Goal: Task Accomplishment & Management: Manage account settings

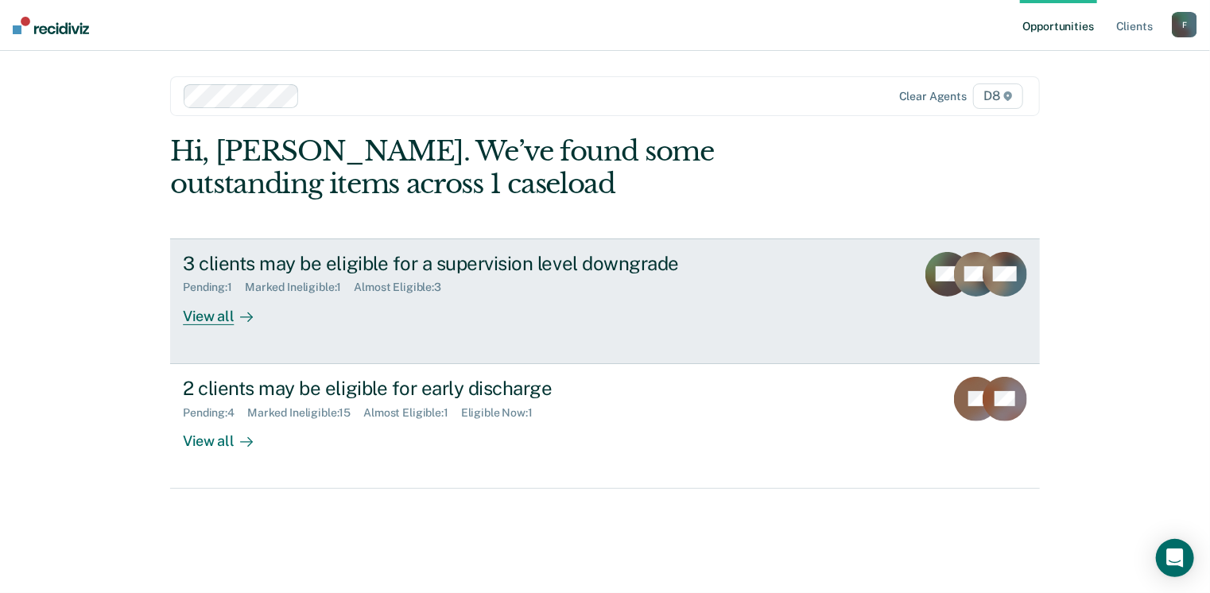
click at [598, 267] on div "3 clients may be eligible for a supervision level downgrade" at bounding box center [462, 263] width 558 height 23
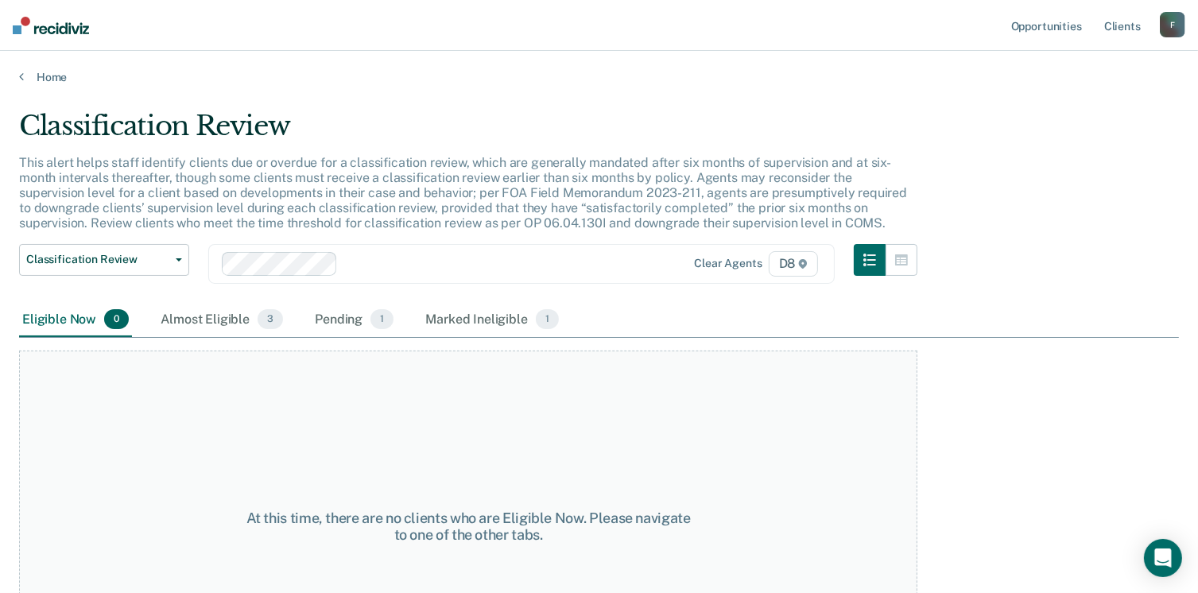
click at [73, 324] on div "Eligible Now 0" at bounding box center [75, 320] width 113 height 35
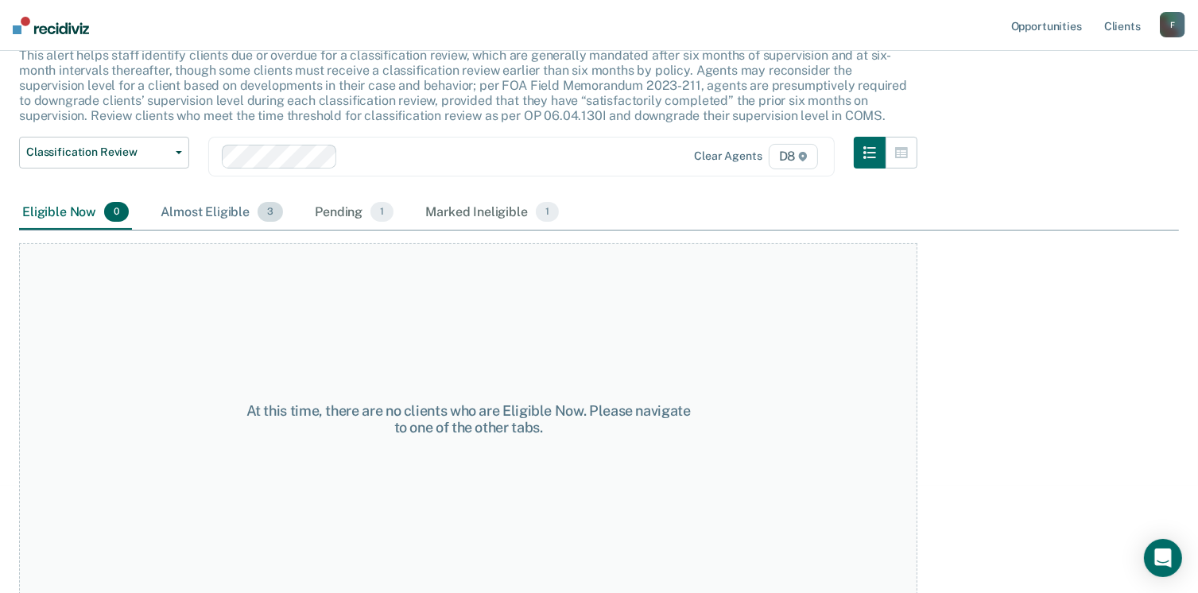
click at [248, 215] on div "Almost Eligible 3" at bounding box center [221, 213] width 129 height 35
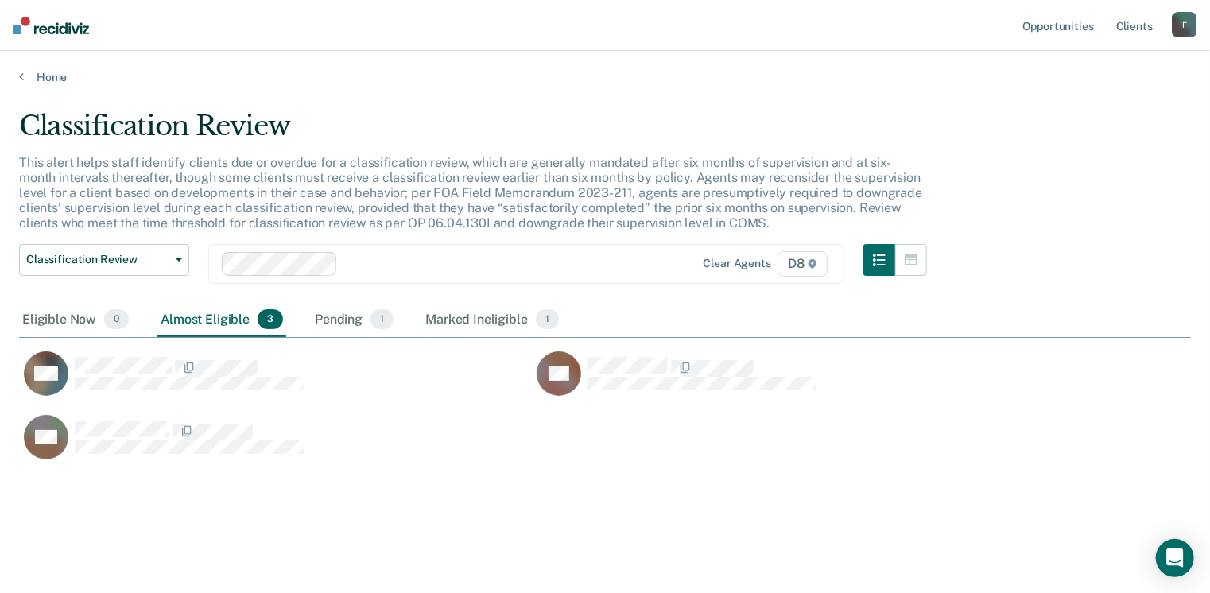
scroll to position [352, 1160]
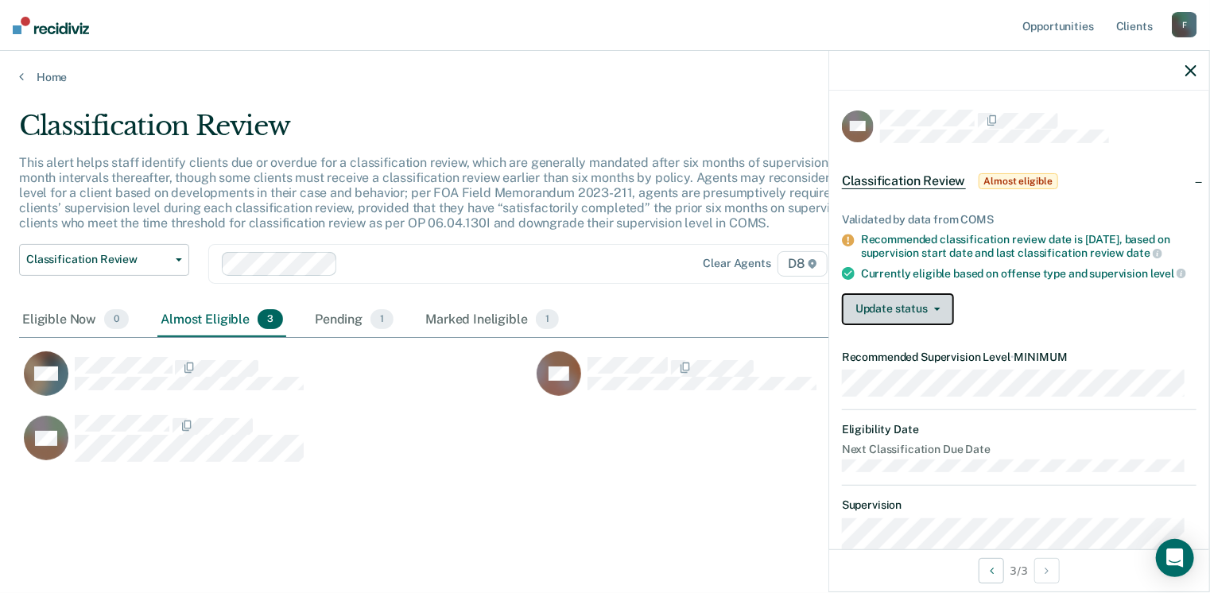
click at [941, 325] on button "Update status" at bounding box center [898, 309] width 112 height 32
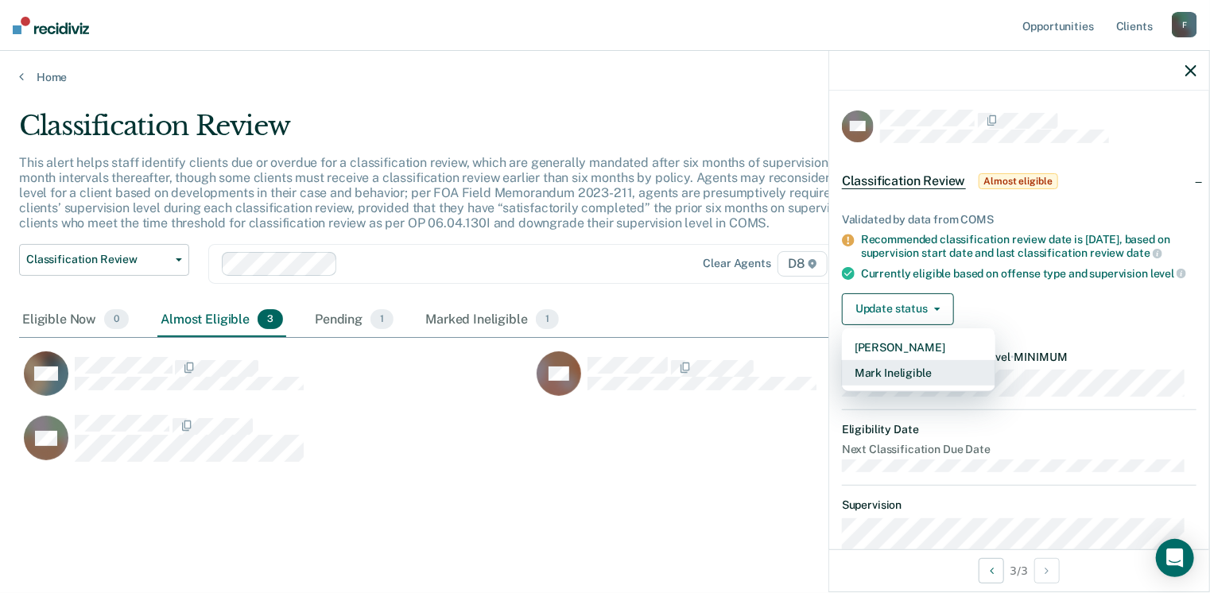
click at [919, 378] on button "Mark Ineligible" at bounding box center [918, 372] width 153 height 25
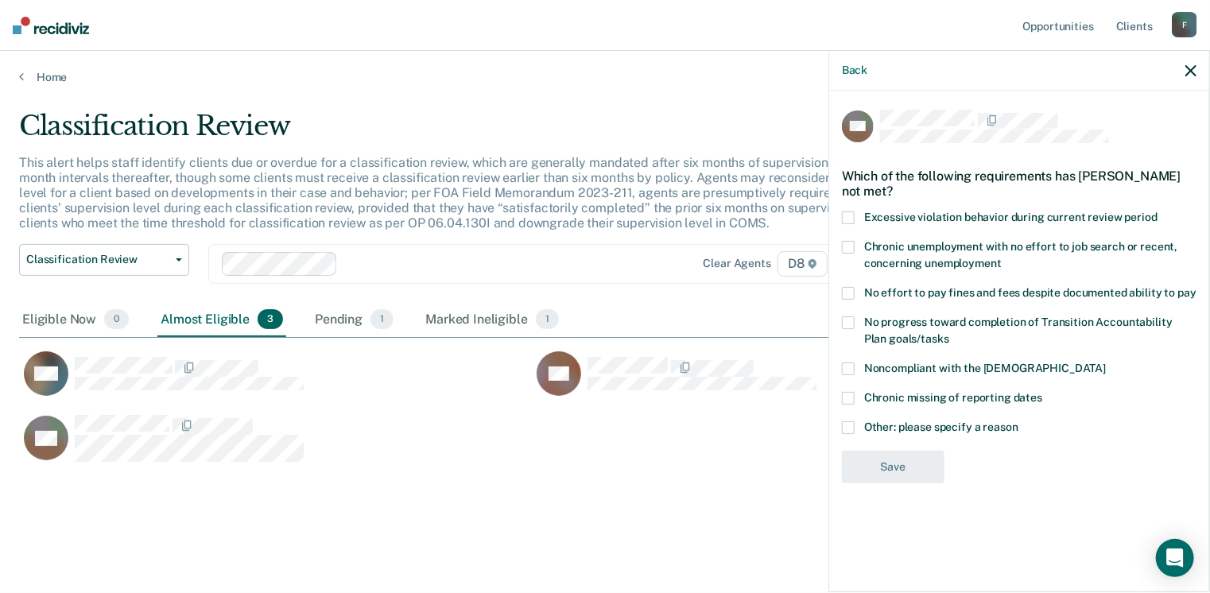
click at [851, 424] on span at bounding box center [848, 427] width 13 height 13
click at [1018, 421] on input "Other: please specify a reason" at bounding box center [1018, 421] width 0 height 0
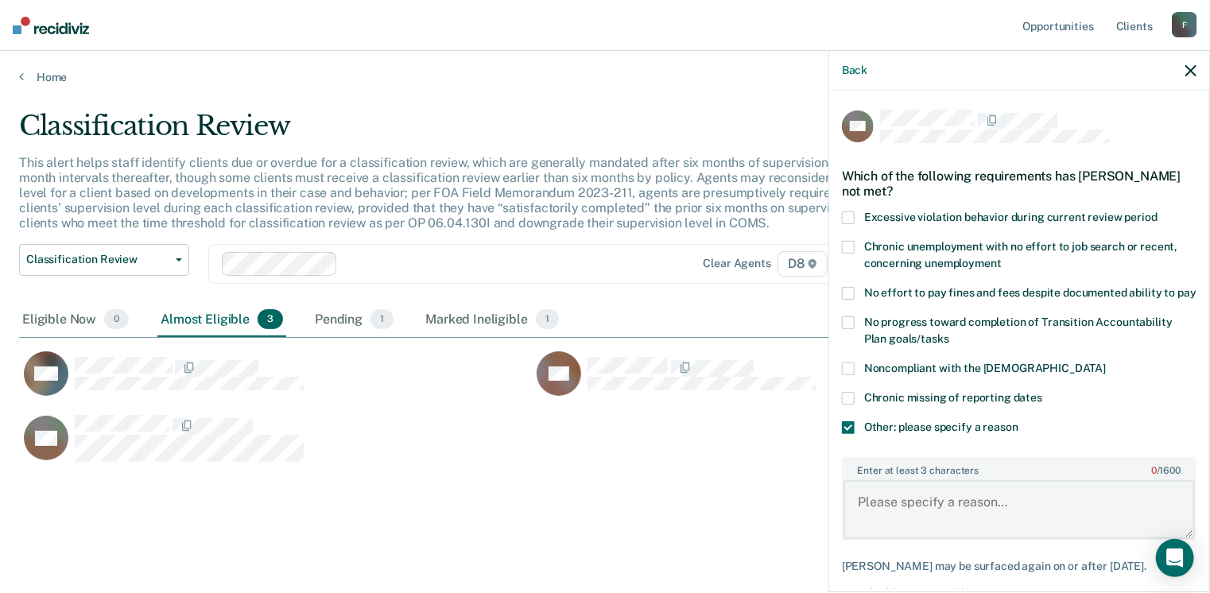
click at [920, 503] on textarea "Enter at least 3 characters 0 / 1600" at bounding box center [1018, 509] width 351 height 59
type textarea "Continues to attend [MEDICAL_DATA]. Will reconsider once completed."
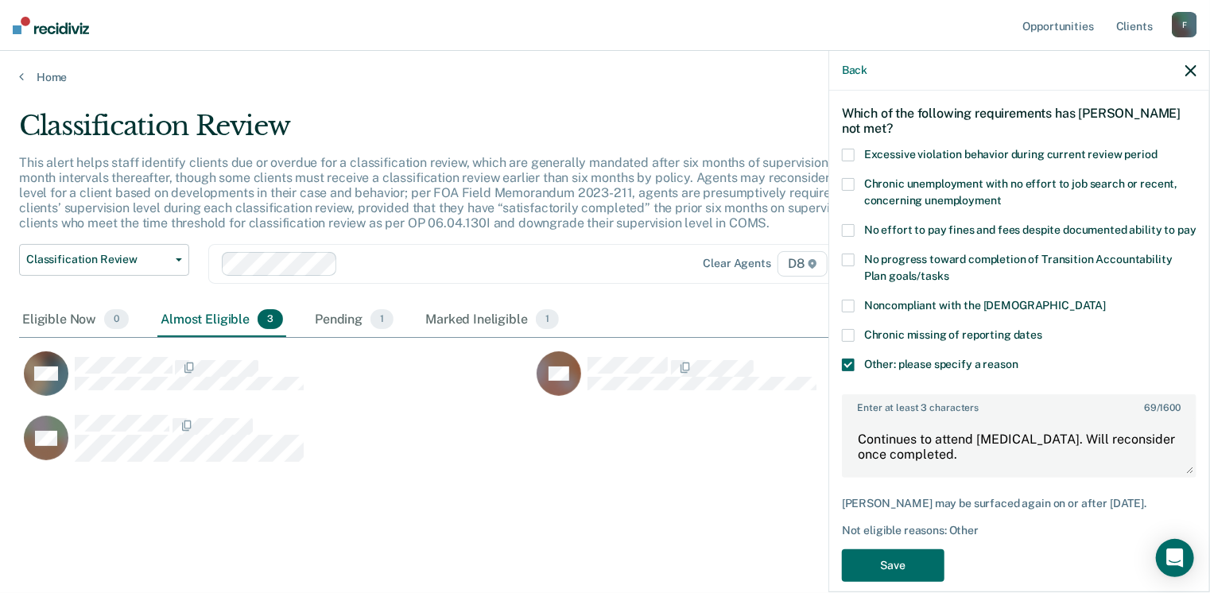
scroll to position [98, 0]
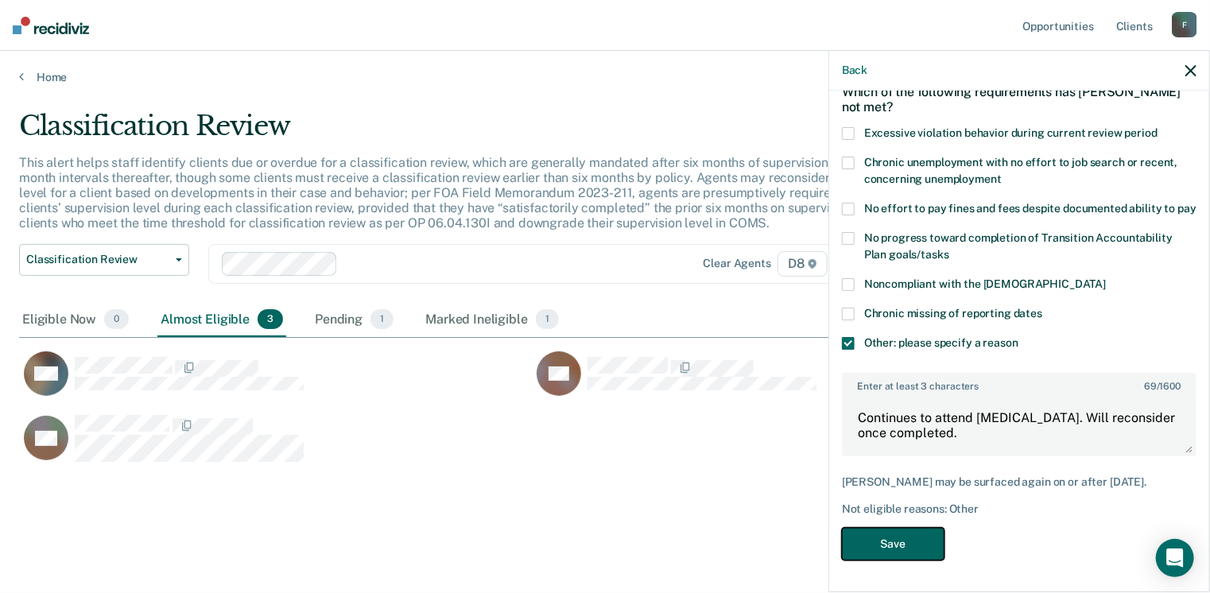
click at [869, 541] on button "Save" at bounding box center [893, 544] width 103 height 33
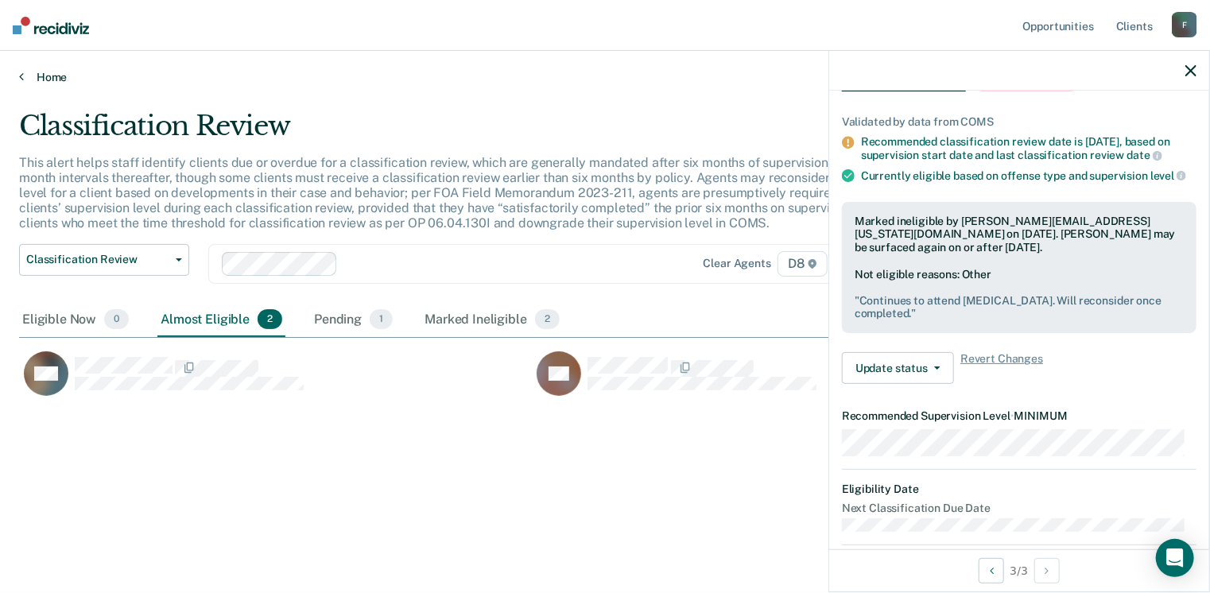
click at [45, 71] on link "Home" at bounding box center [605, 77] width 1172 height 14
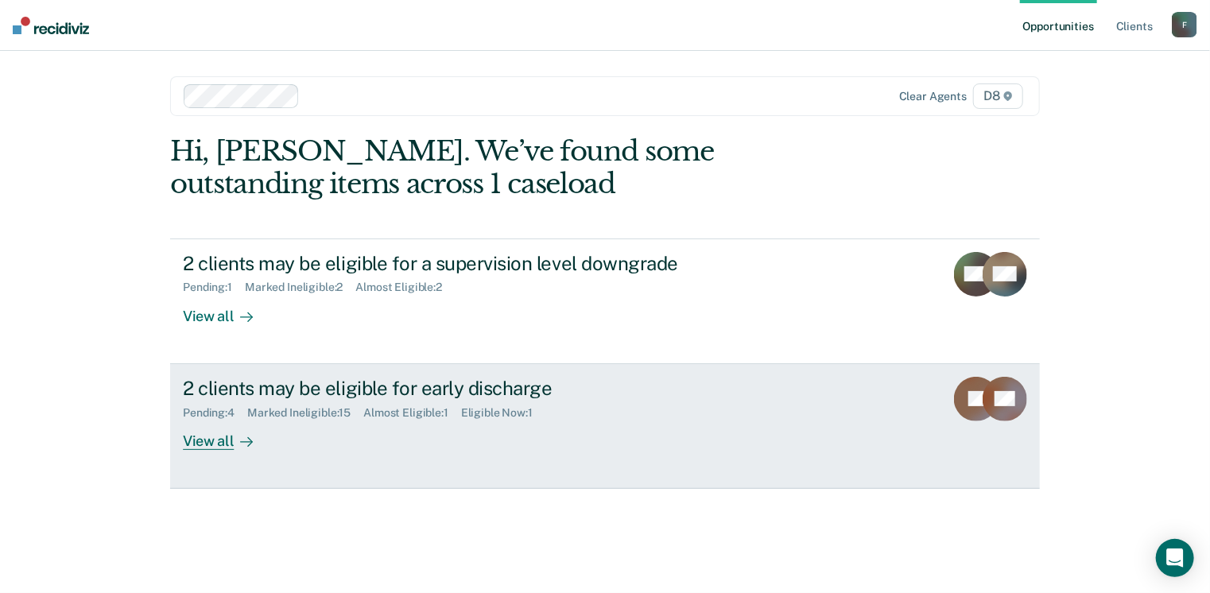
click at [234, 445] on div at bounding box center [243, 441] width 19 height 18
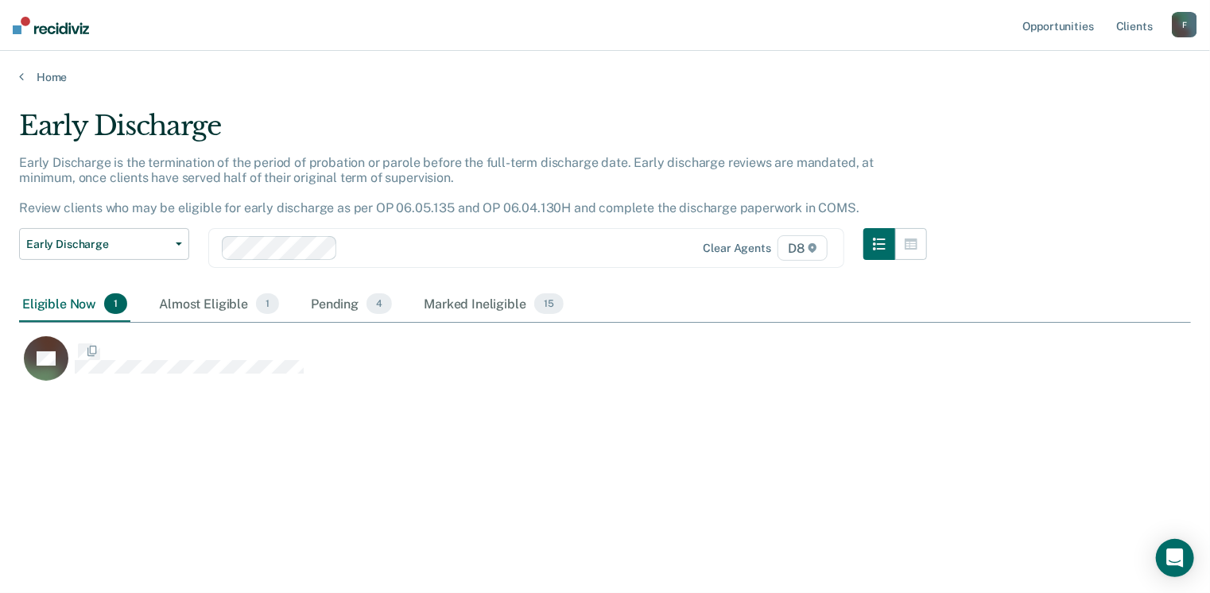
scroll to position [352, 1160]
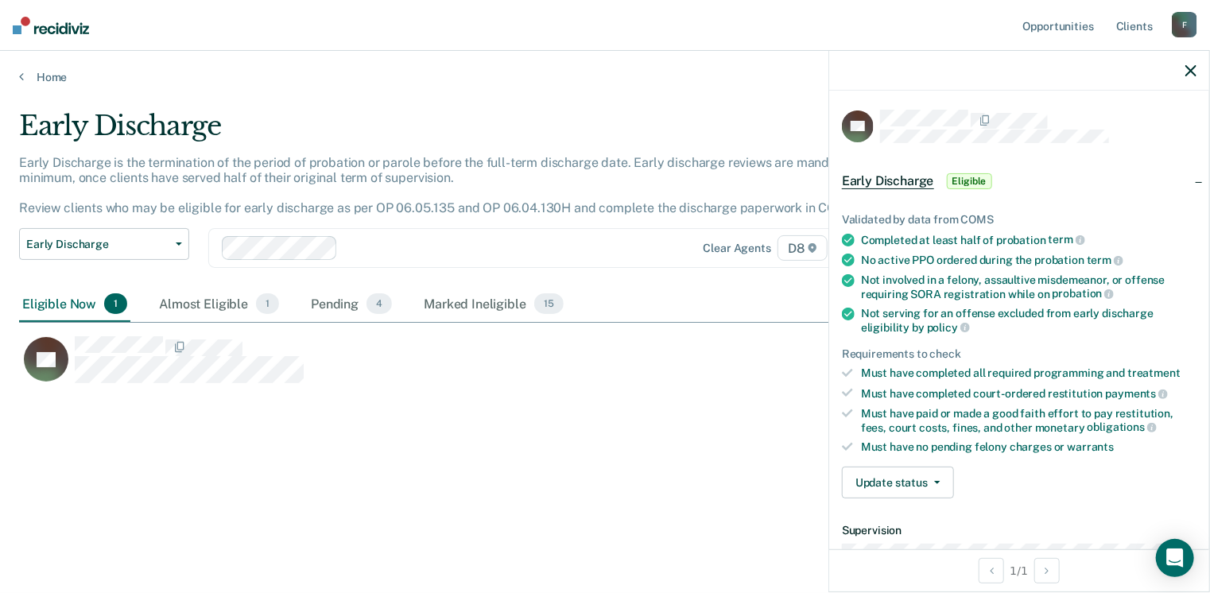
click at [630, 325] on div "MJ" at bounding box center [531, 355] width 1025 height 64
click at [929, 481] on span "button" at bounding box center [934, 482] width 13 height 3
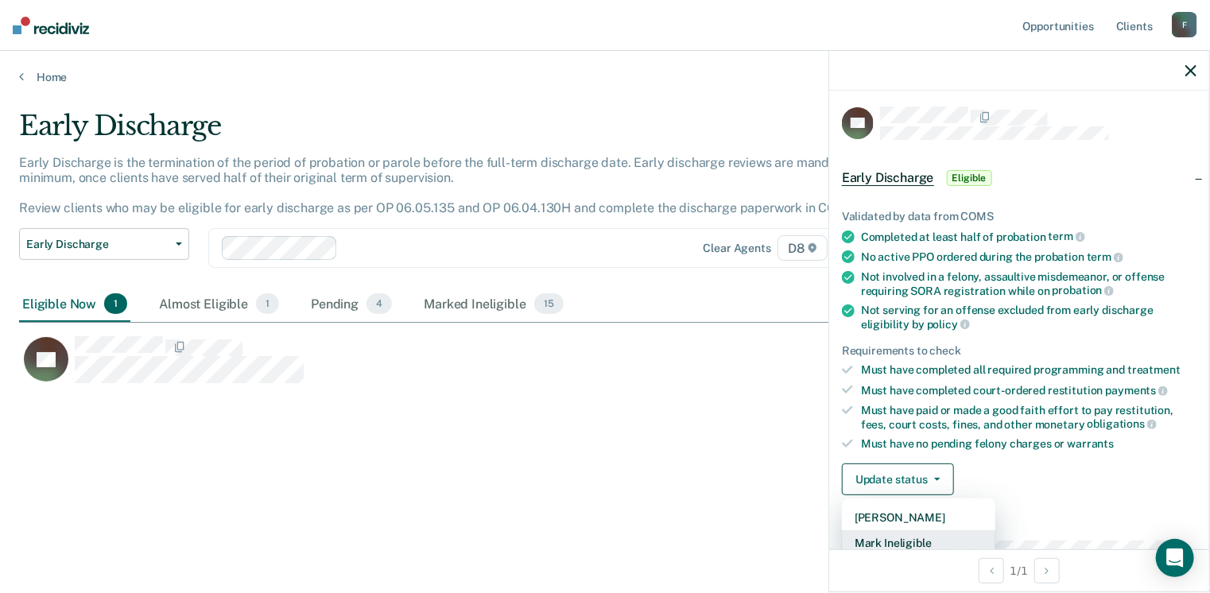
click at [916, 533] on button "Mark Ineligible" at bounding box center [918, 542] width 153 height 25
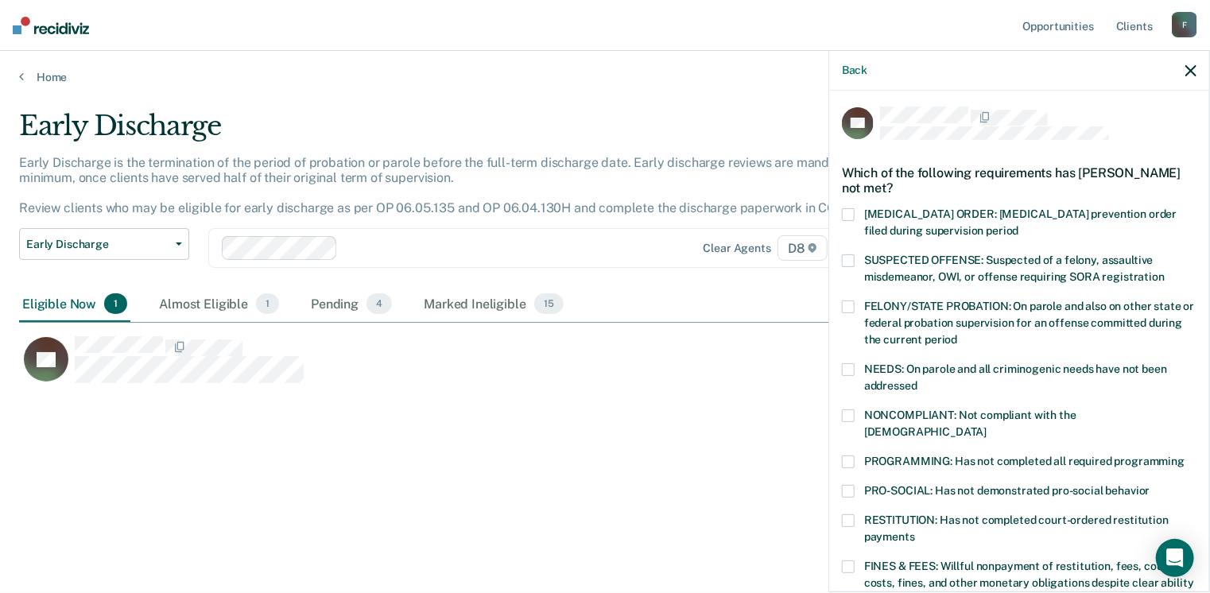
click at [846, 455] on span at bounding box center [848, 461] width 13 height 13
click at [1184, 455] on input "PROGRAMMING: Has not completed all required programming" at bounding box center [1184, 455] width 0 height 0
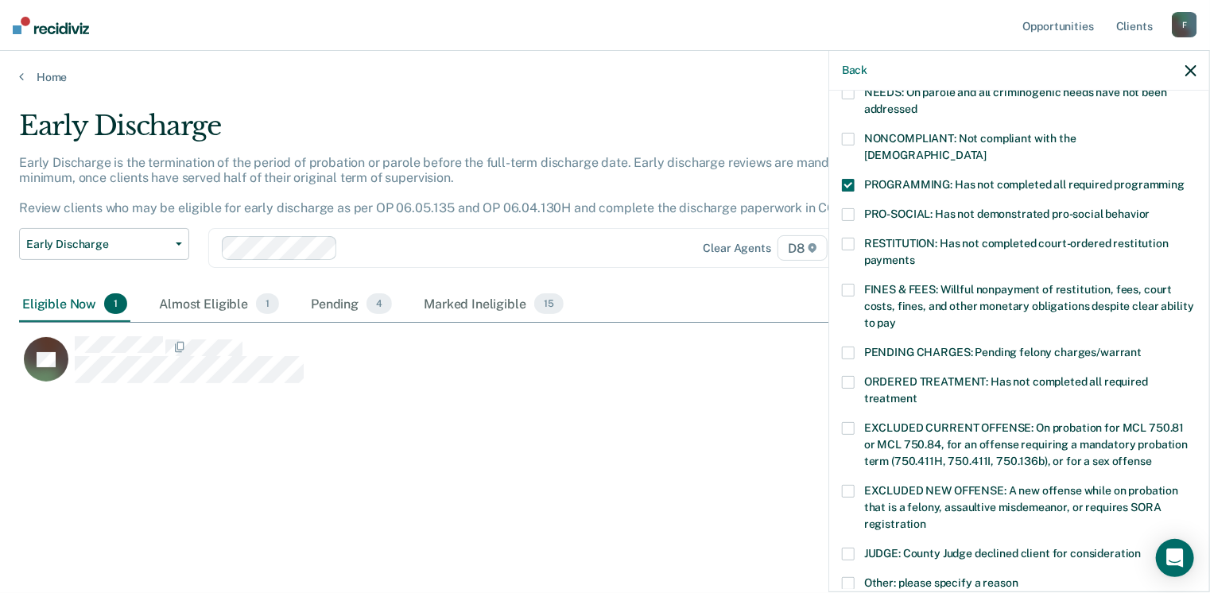
scroll to position [501, 0]
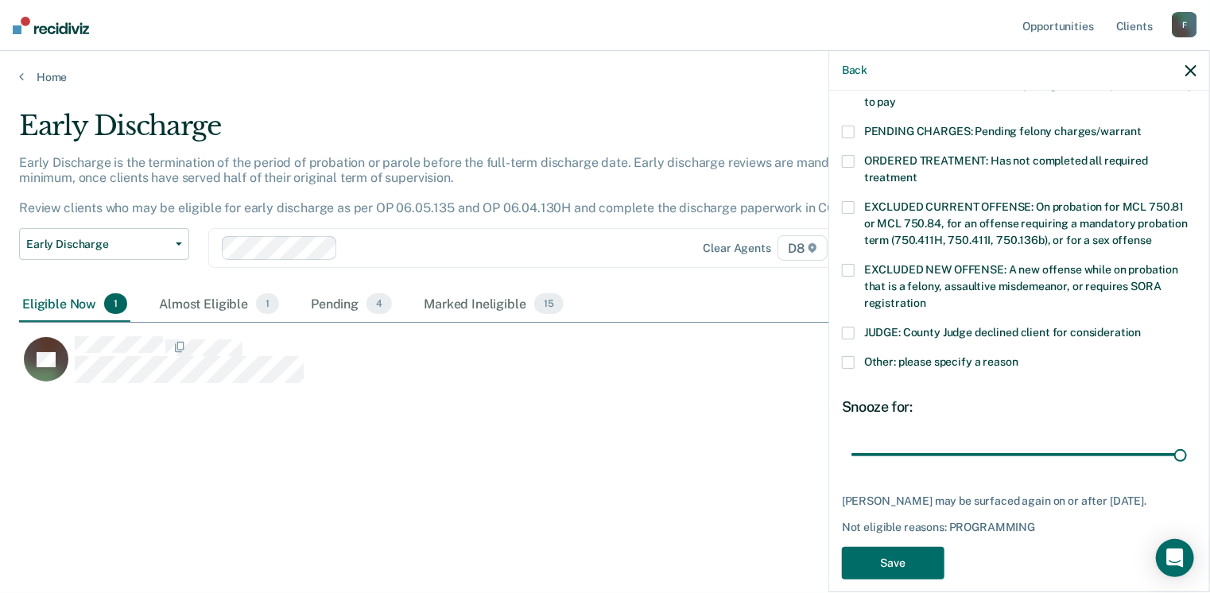
drag, startPoint x: 962, startPoint y: 436, endPoint x: 1183, endPoint y: 436, distance: 221.0
type input "90"
click at [1183, 441] on input "range" at bounding box center [1018, 455] width 335 height 28
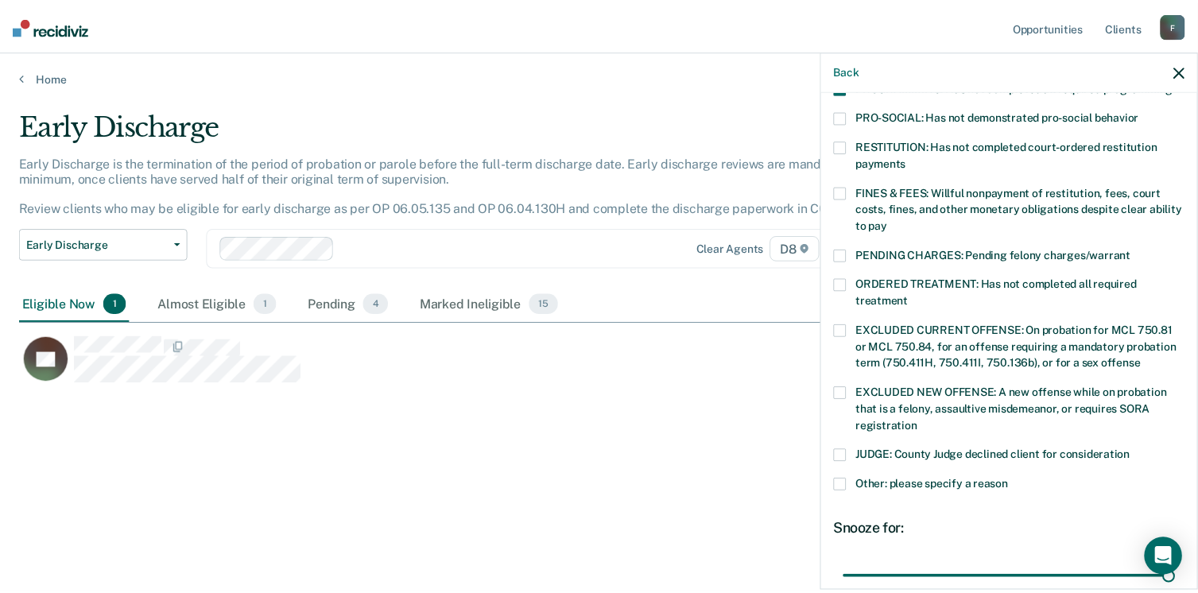
scroll to position [514, 0]
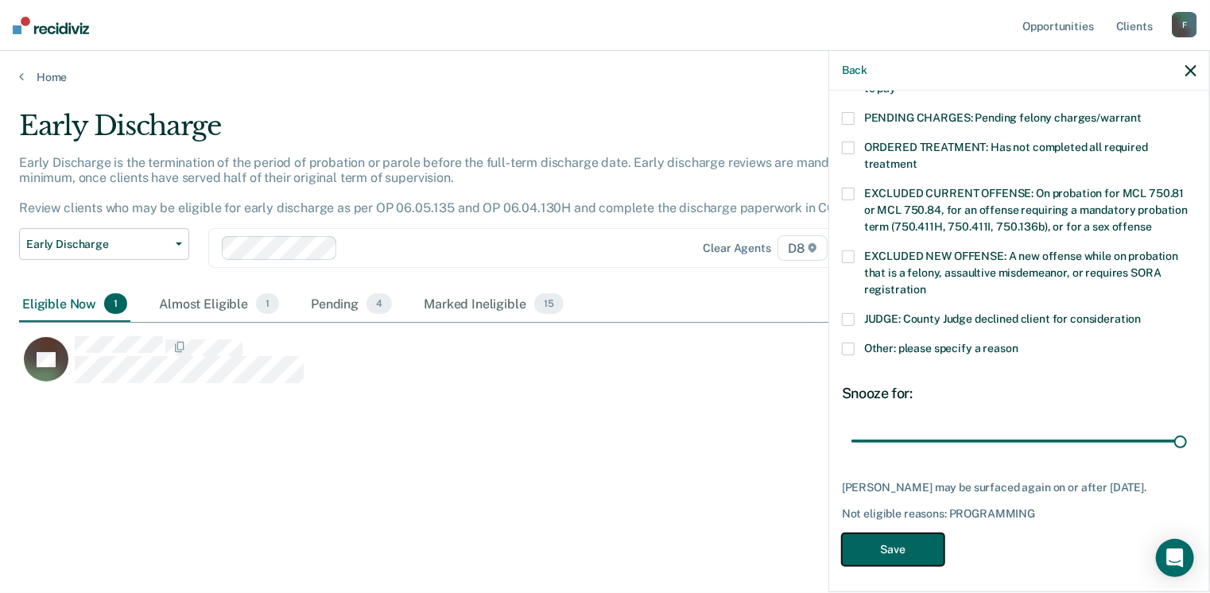
click at [914, 546] on button "Save" at bounding box center [893, 549] width 103 height 33
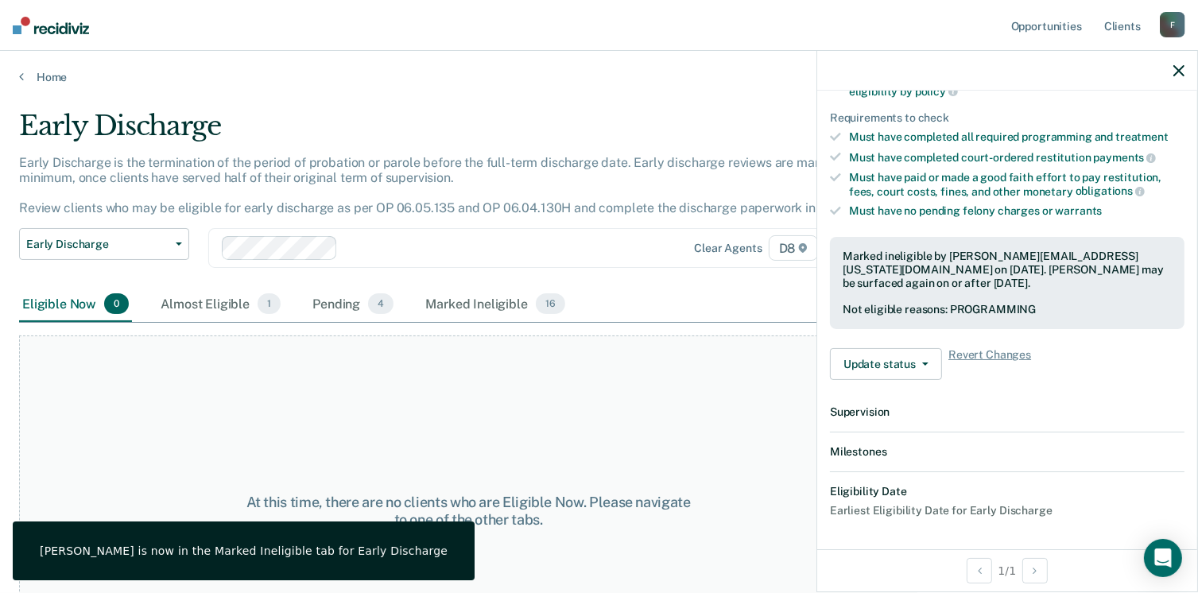
scroll to position [411, 0]
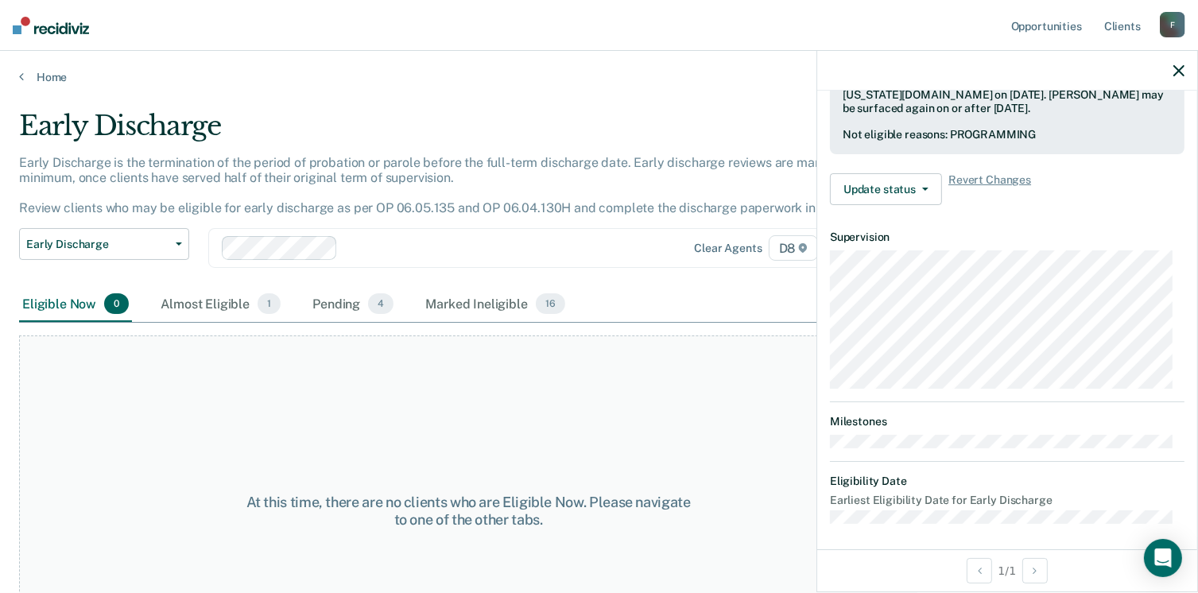
click at [262, 386] on div "At this time, there are no clients who are Eligible Now. Please navigate to one…" at bounding box center [468, 510] width 898 height 351
click at [52, 76] on link "Home" at bounding box center [599, 77] width 1160 height 14
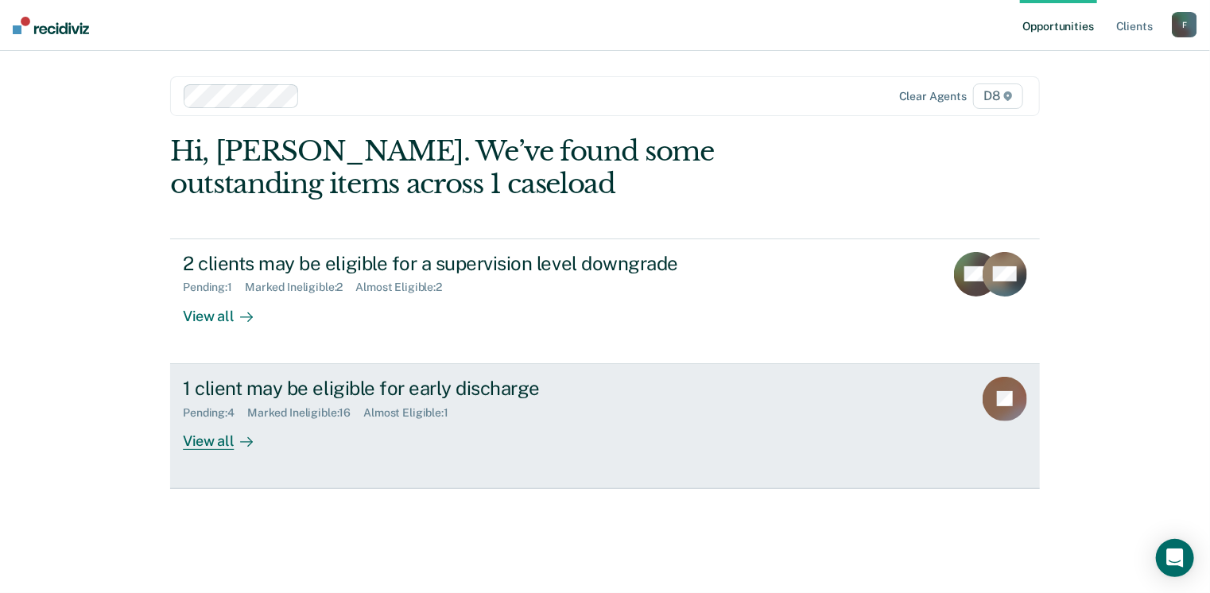
click at [222, 429] on div "View all" at bounding box center [227, 434] width 89 height 31
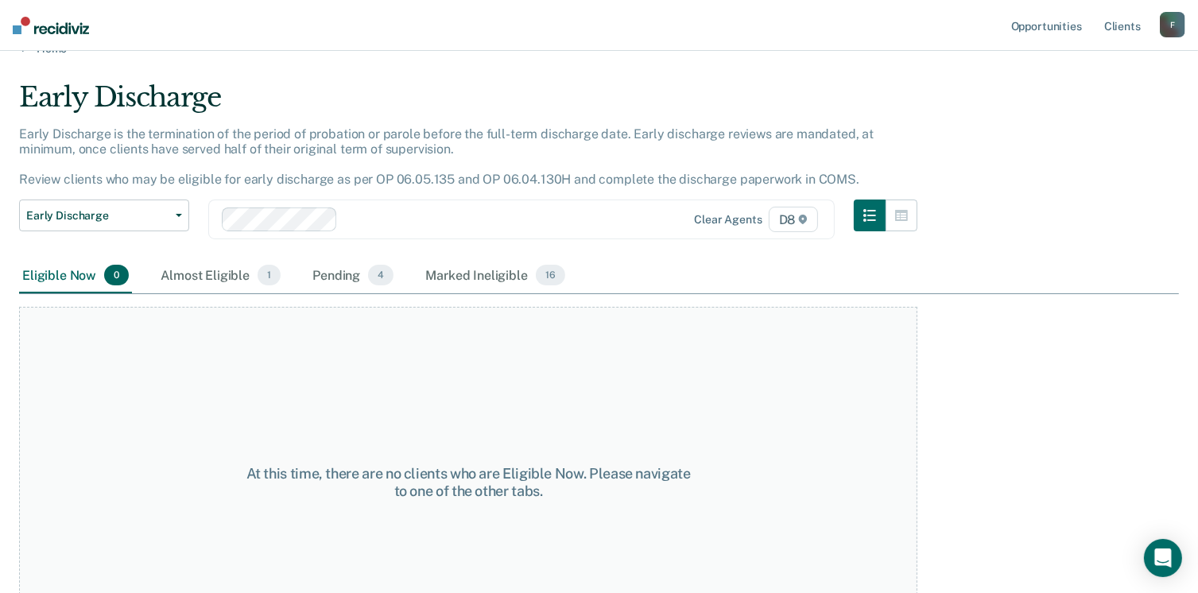
scroll to position [29, 0]
click at [226, 274] on div "Almost Eligible 1" at bounding box center [220, 275] width 126 height 35
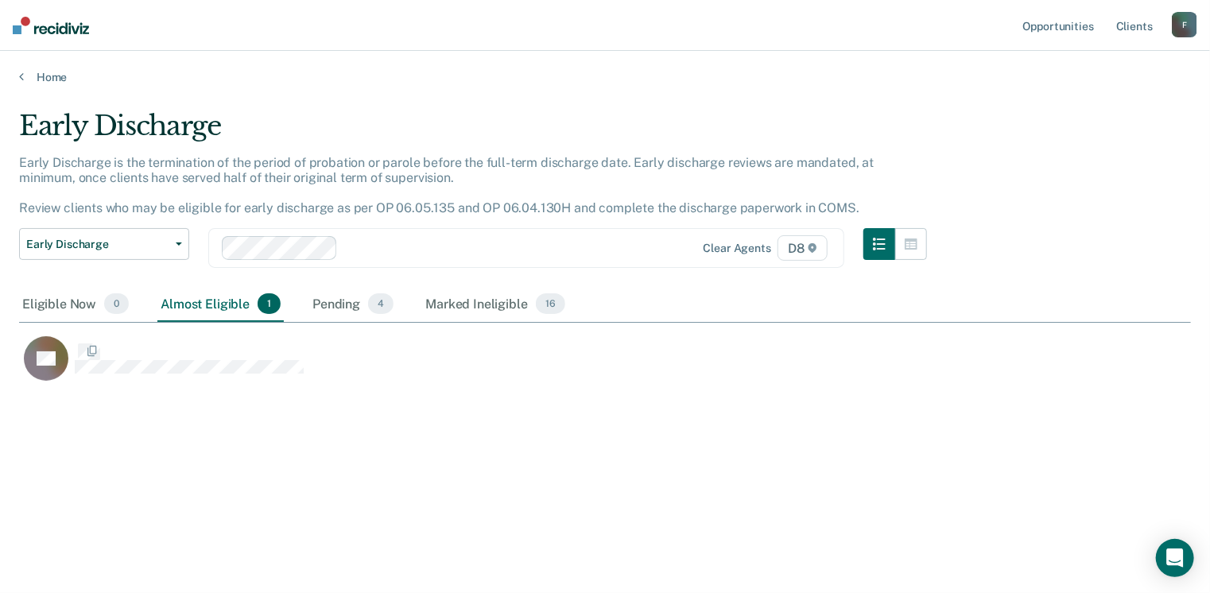
scroll to position [352, 1160]
click at [22, 78] on icon at bounding box center [21, 76] width 5 height 13
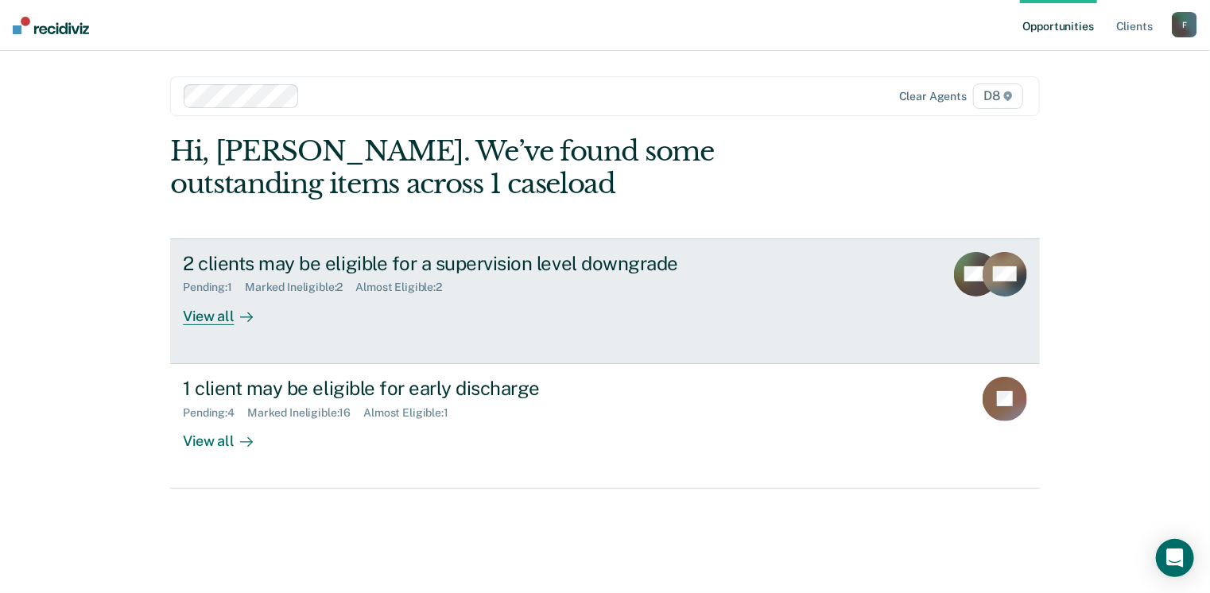
click at [207, 316] on div "View all" at bounding box center [227, 309] width 89 height 31
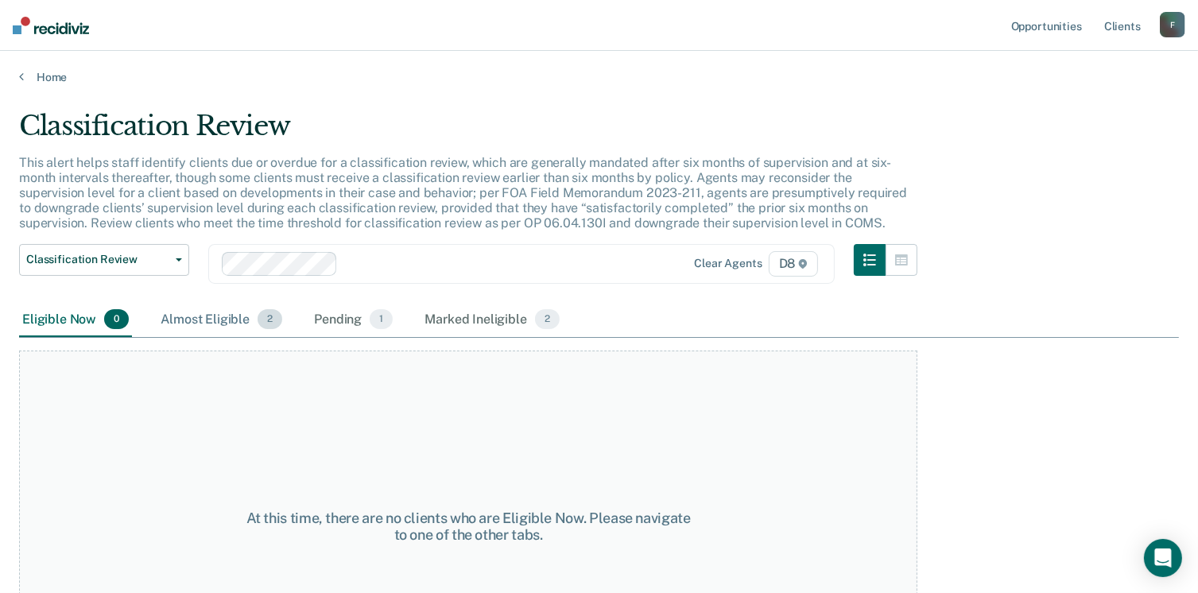
click at [242, 316] on div "Almost Eligible 2" at bounding box center [221, 320] width 128 height 35
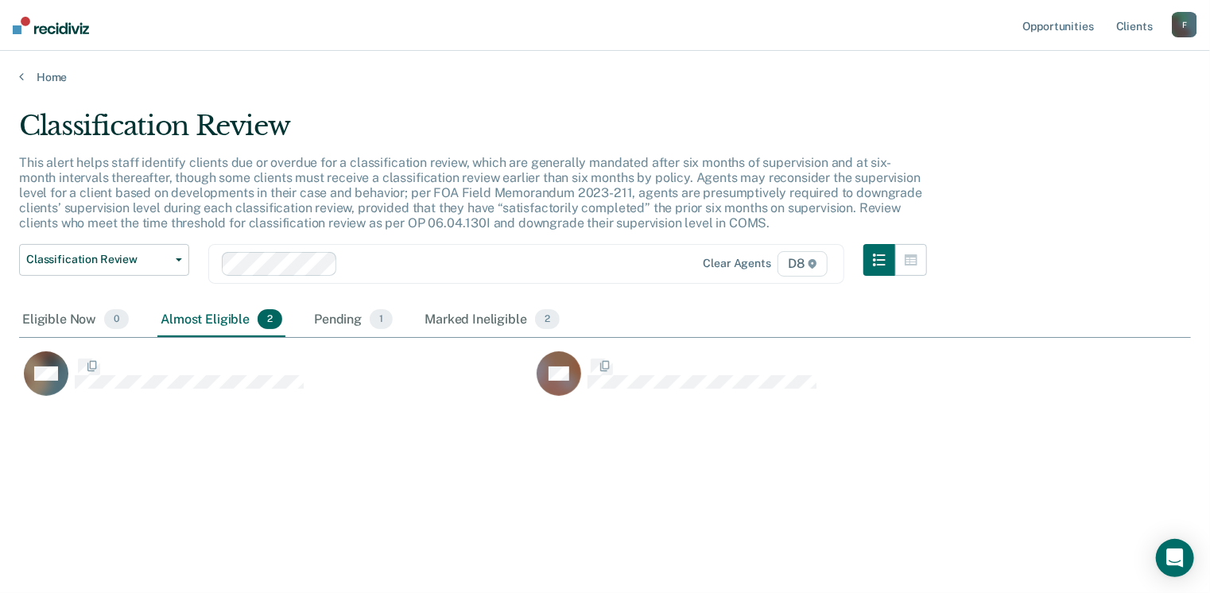
scroll to position [352, 1160]
click at [42, 74] on link "Home" at bounding box center [605, 77] width 1172 height 14
